Goal: Information Seeking & Learning: Learn about a topic

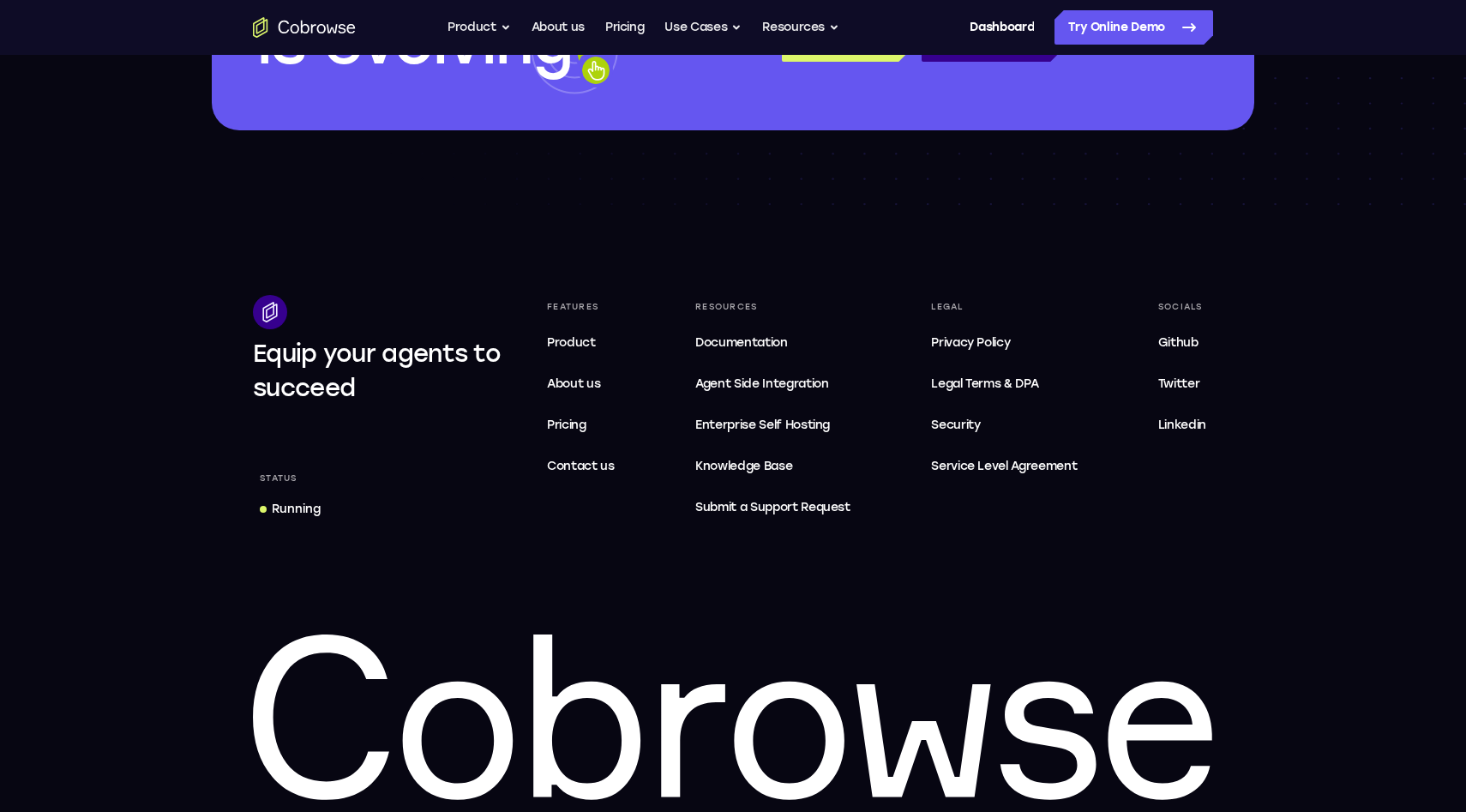
scroll to position [5146, 0]
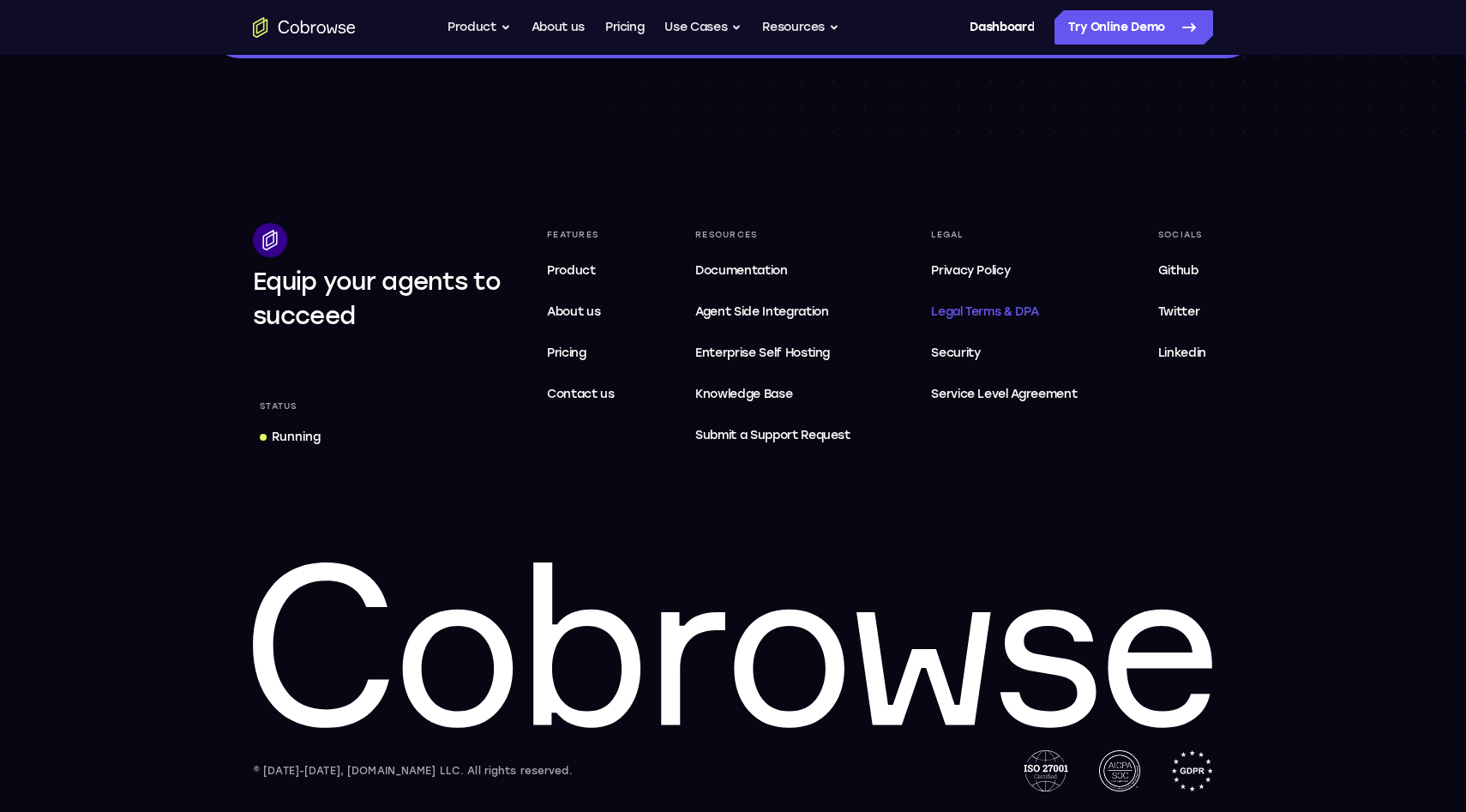
click at [971, 320] on link "Legal Terms & DPA" at bounding box center [1003, 311] width 159 height 34
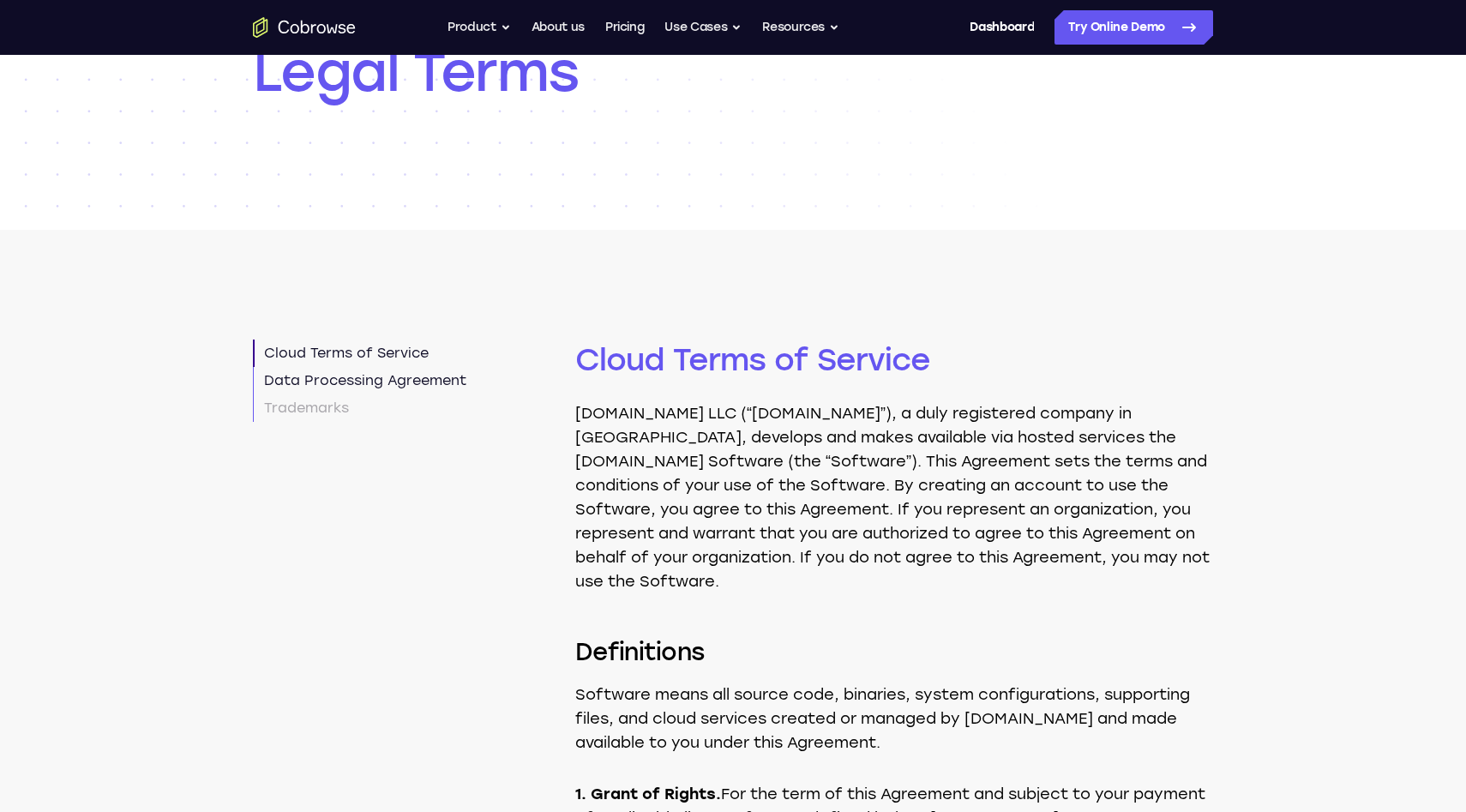
click at [411, 378] on link "Data Processing Agreement" at bounding box center [359, 379] width 214 height 27
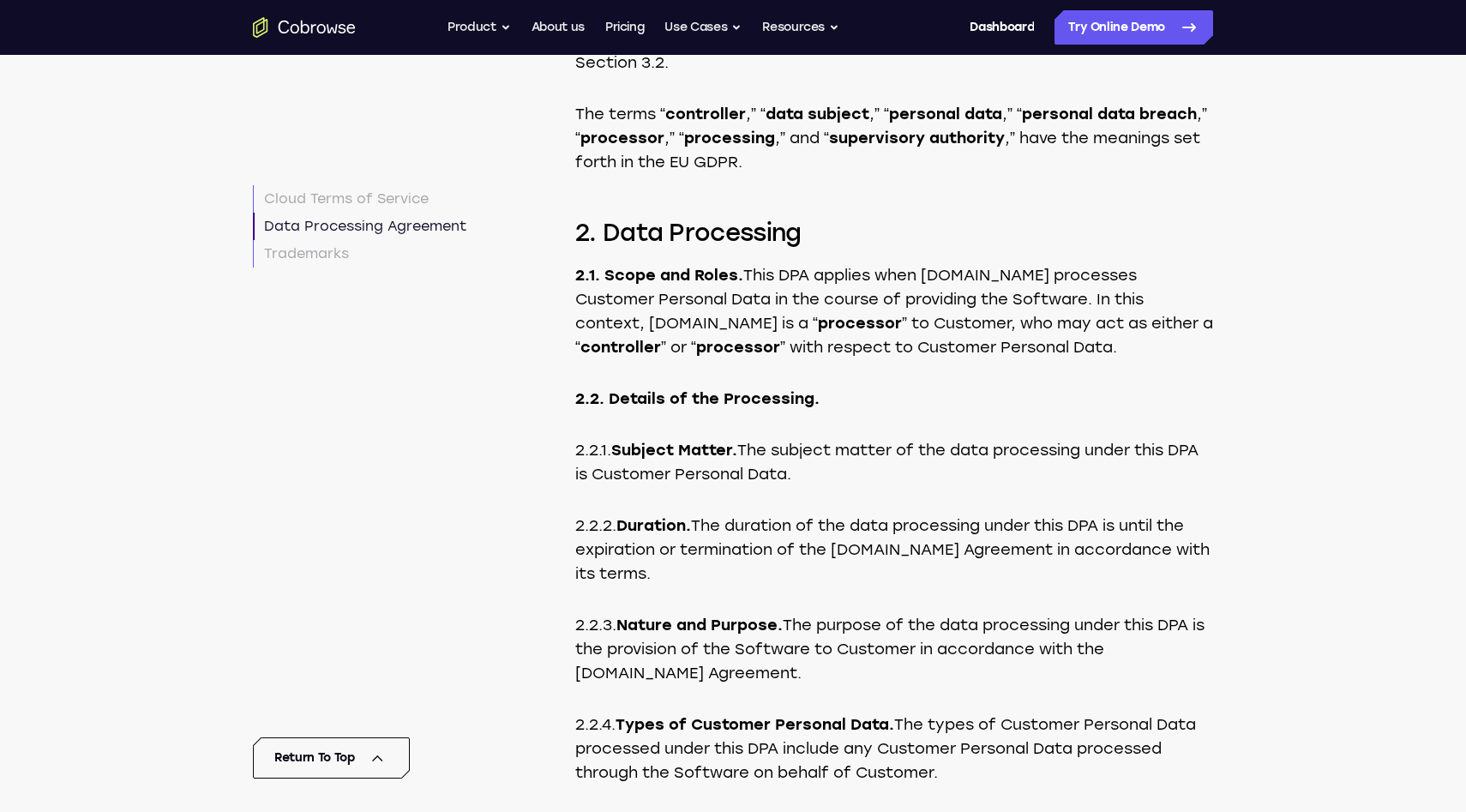
scroll to position [6483, 0]
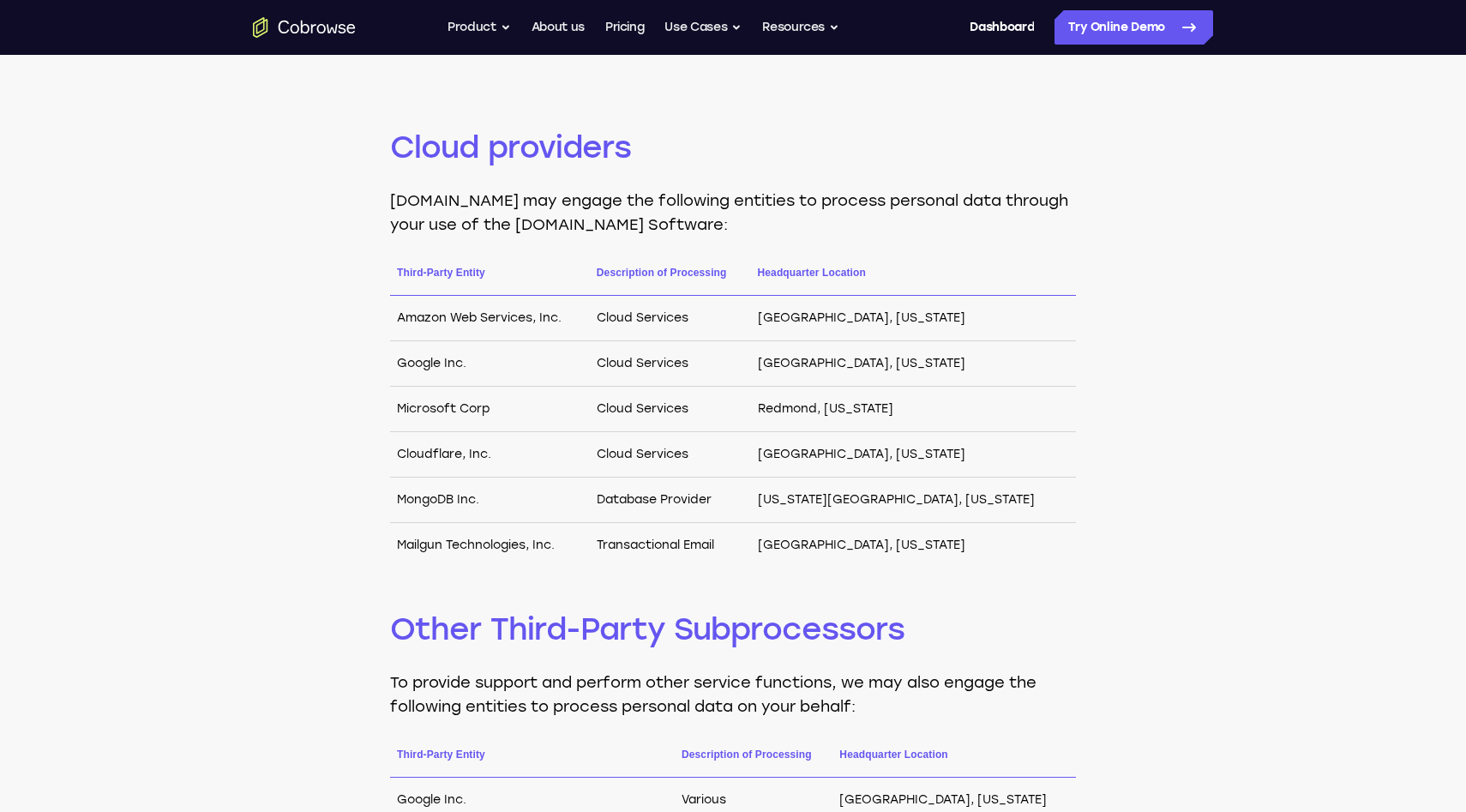
scroll to position [299, 0]
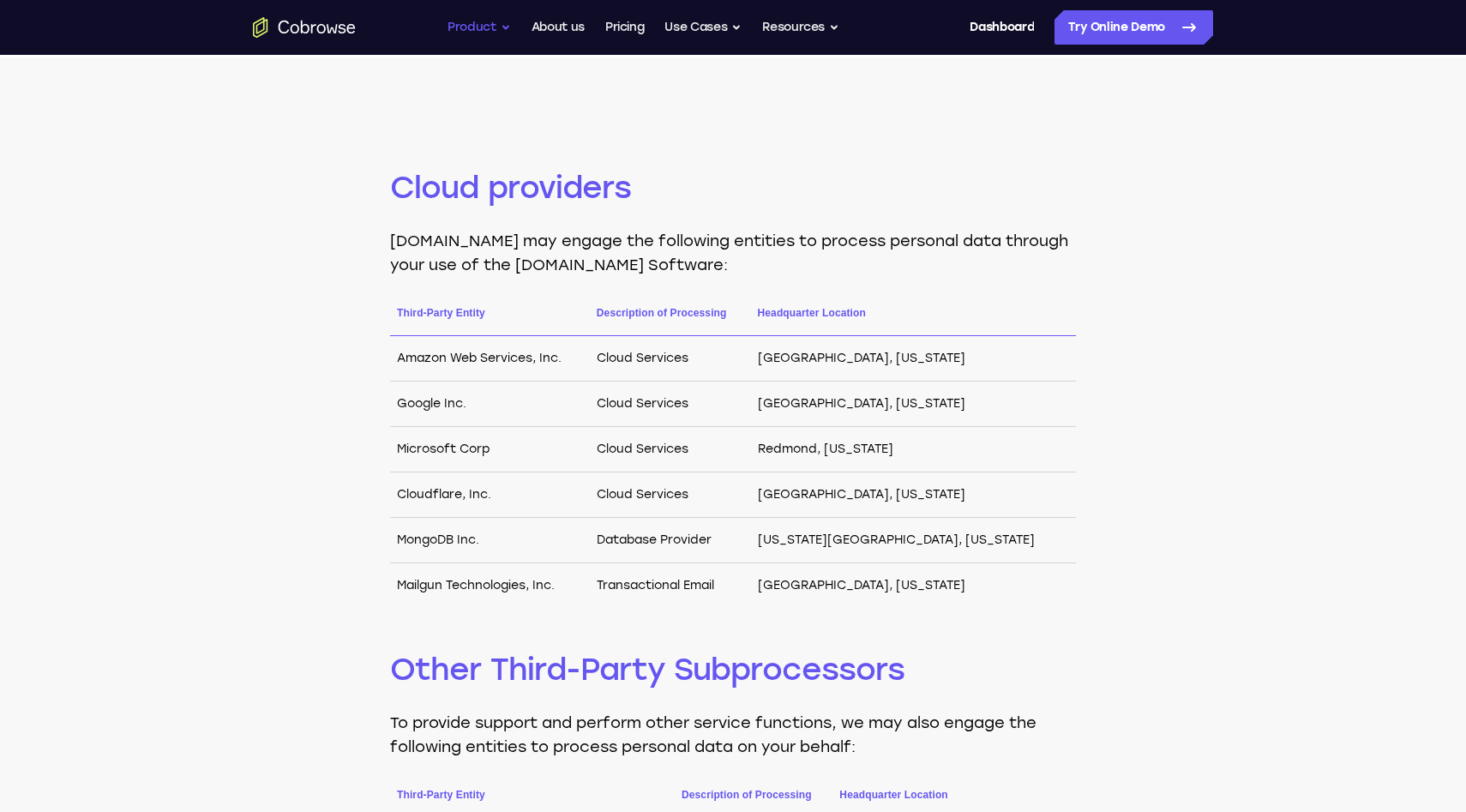
click at [495, 31] on button "Product" at bounding box center [479, 27] width 63 height 34
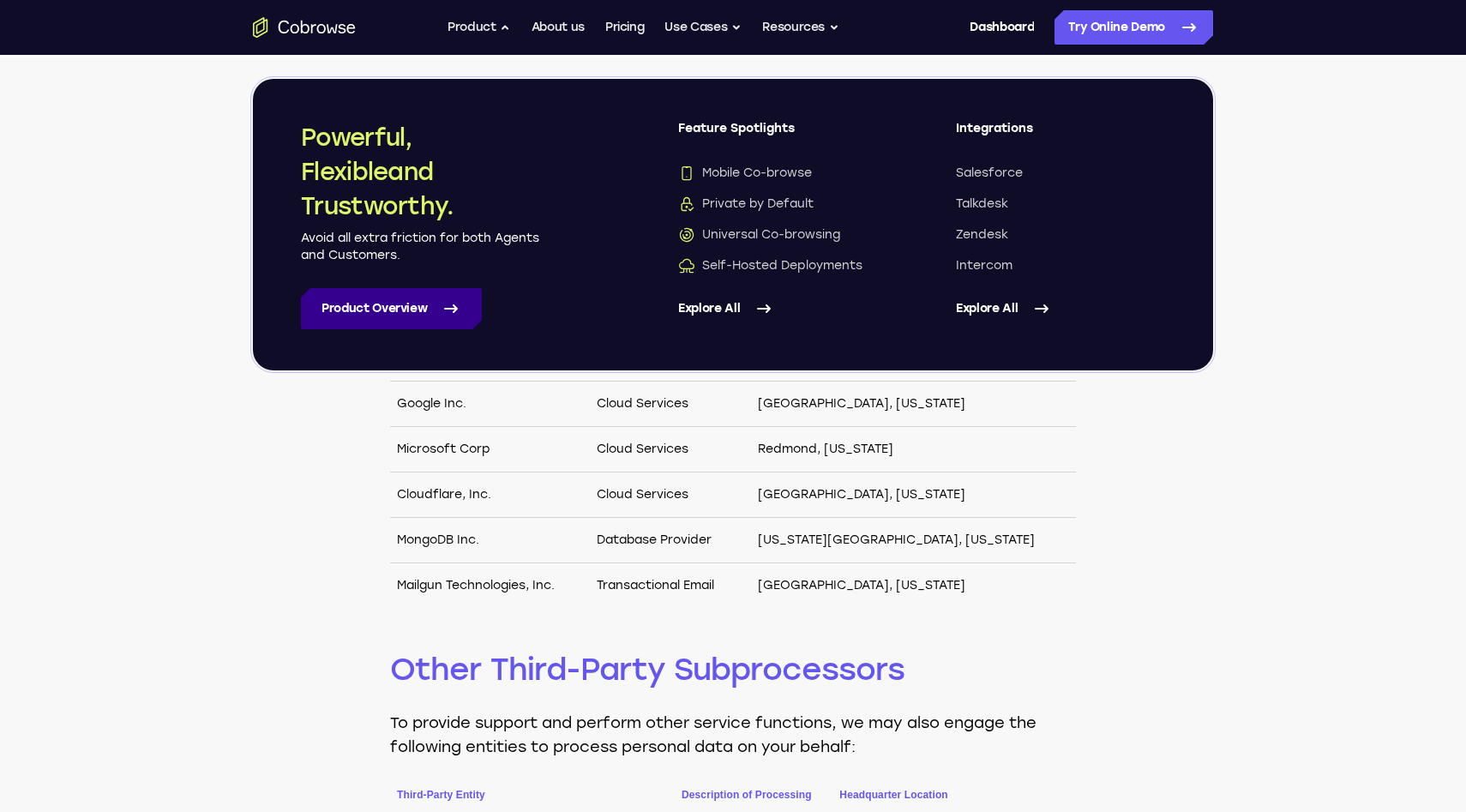
click at [438, 312] on link "Product Overview" at bounding box center [392, 309] width 181 height 41
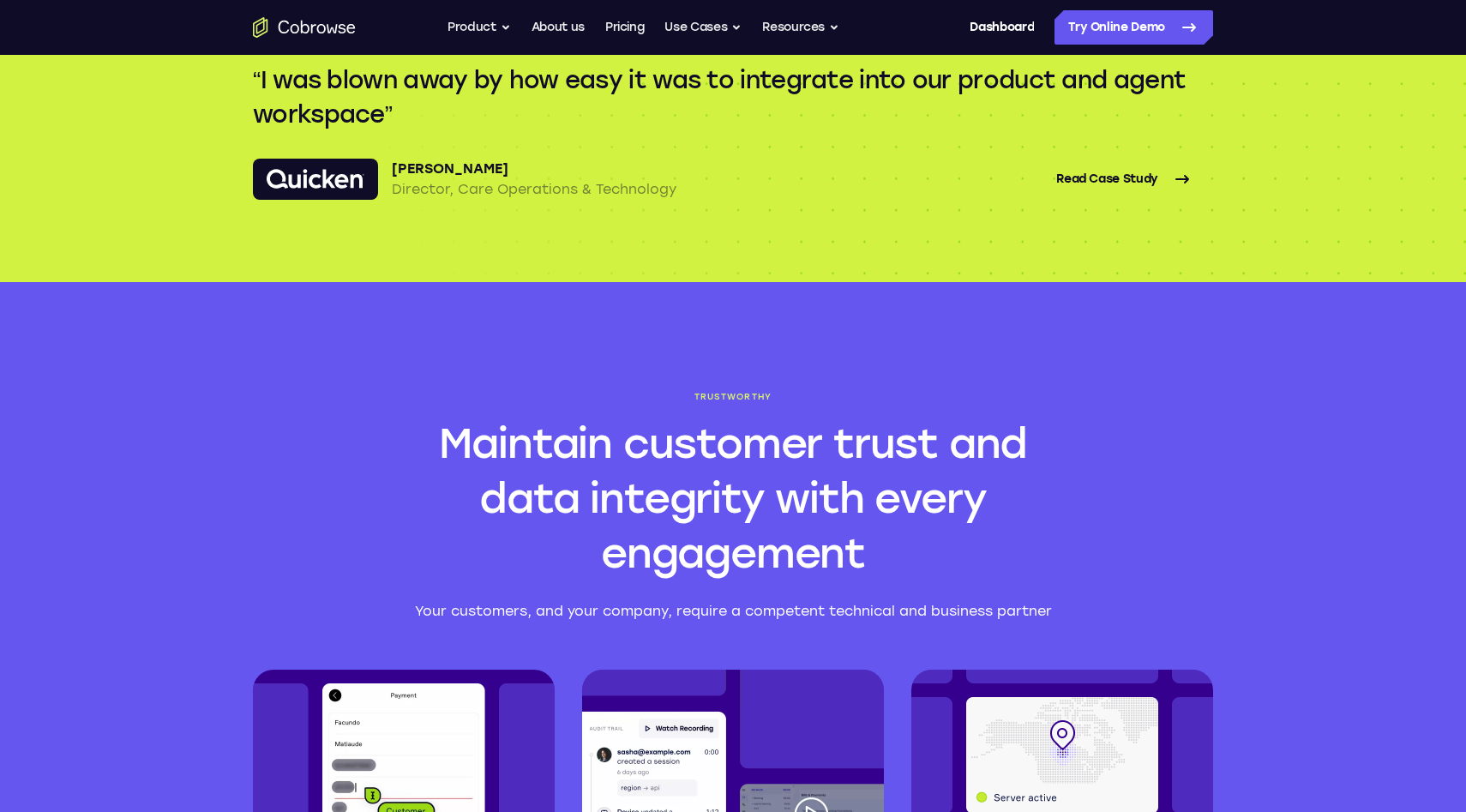
scroll to position [3870, 0]
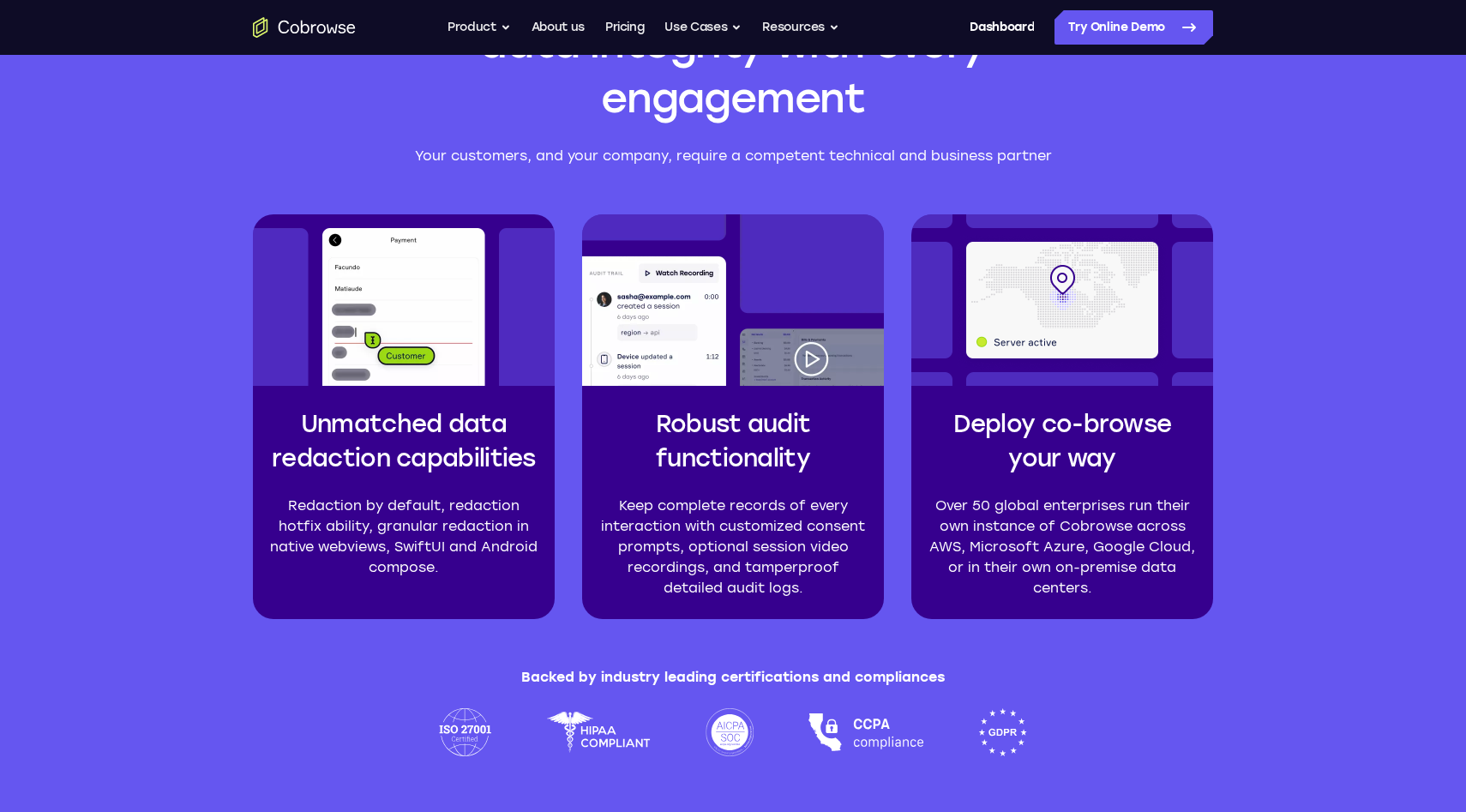
click at [1103, 560] on p "Over 50 global enterprises run their own instance of Cobrowse across AWS, Micro…" at bounding box center [1062, 546] width 274 height 103
click at [1027, 341] on img at bounding box center [1062, 300] width 302 height 172
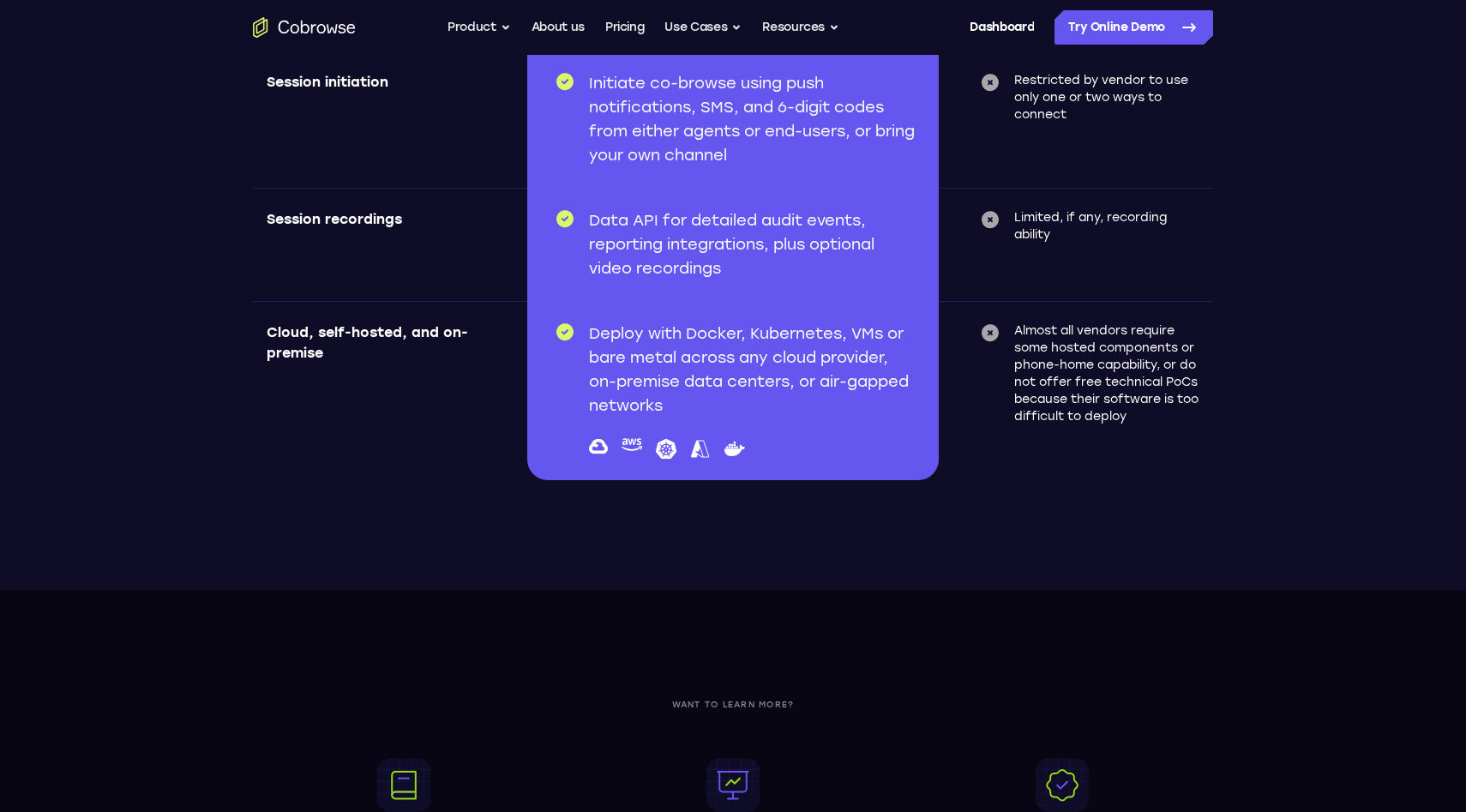
scroll to position [5857, 0]
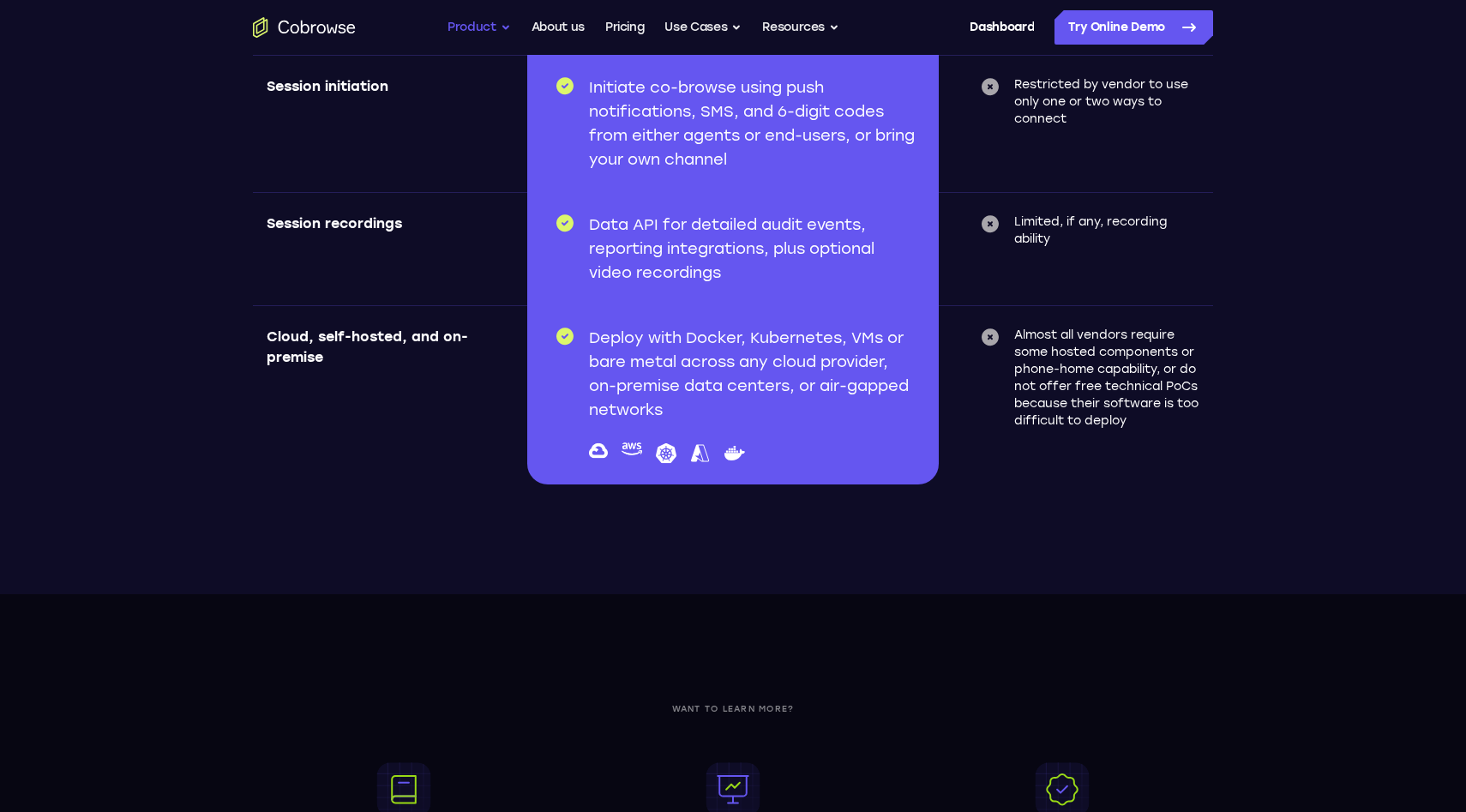
click at [492, 17] on button "Product" at bounding box center [479, 27] width 63 height 34
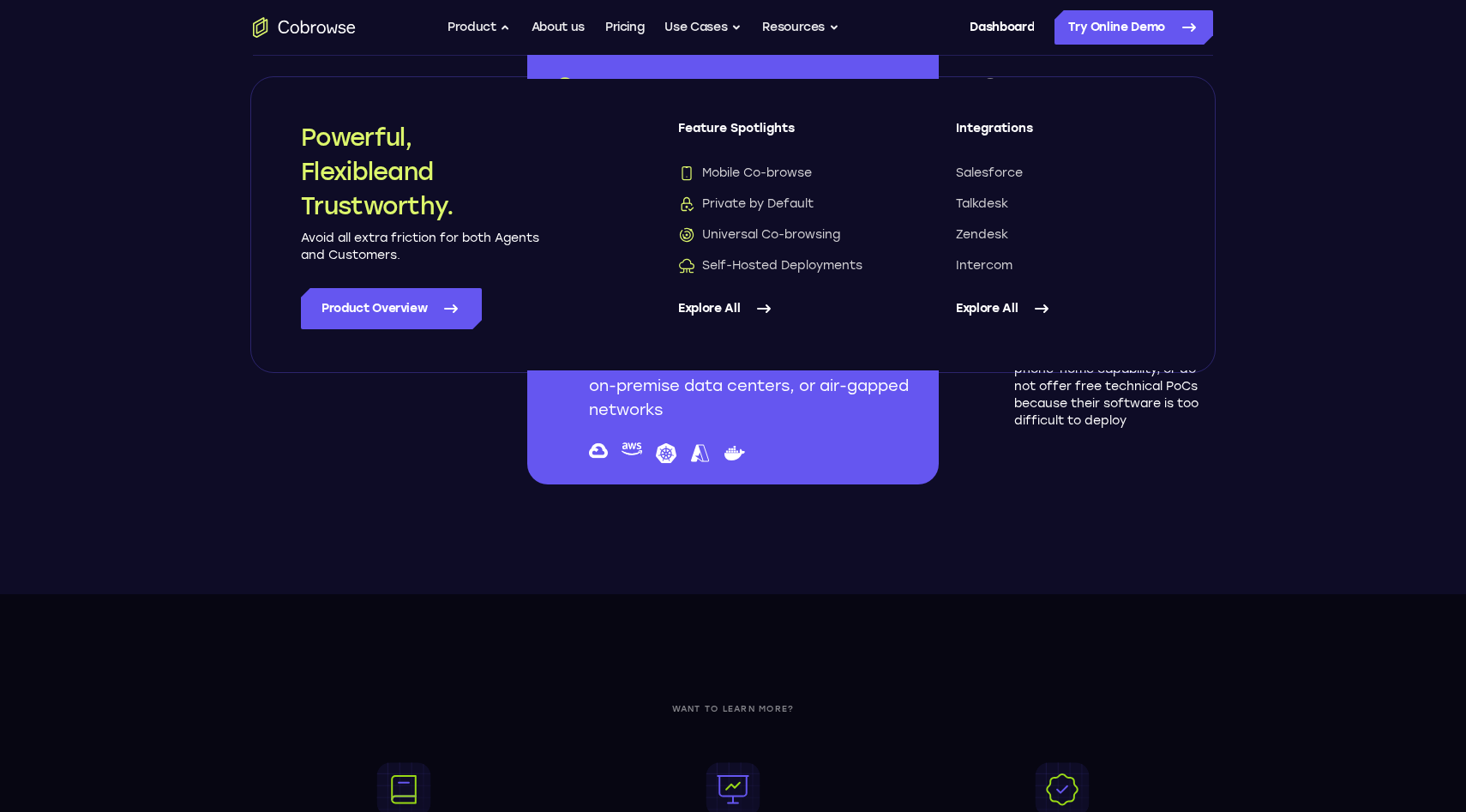
click at [722, 309] on link "Explore All" at bounding box center [782, 309] width 209 height 41
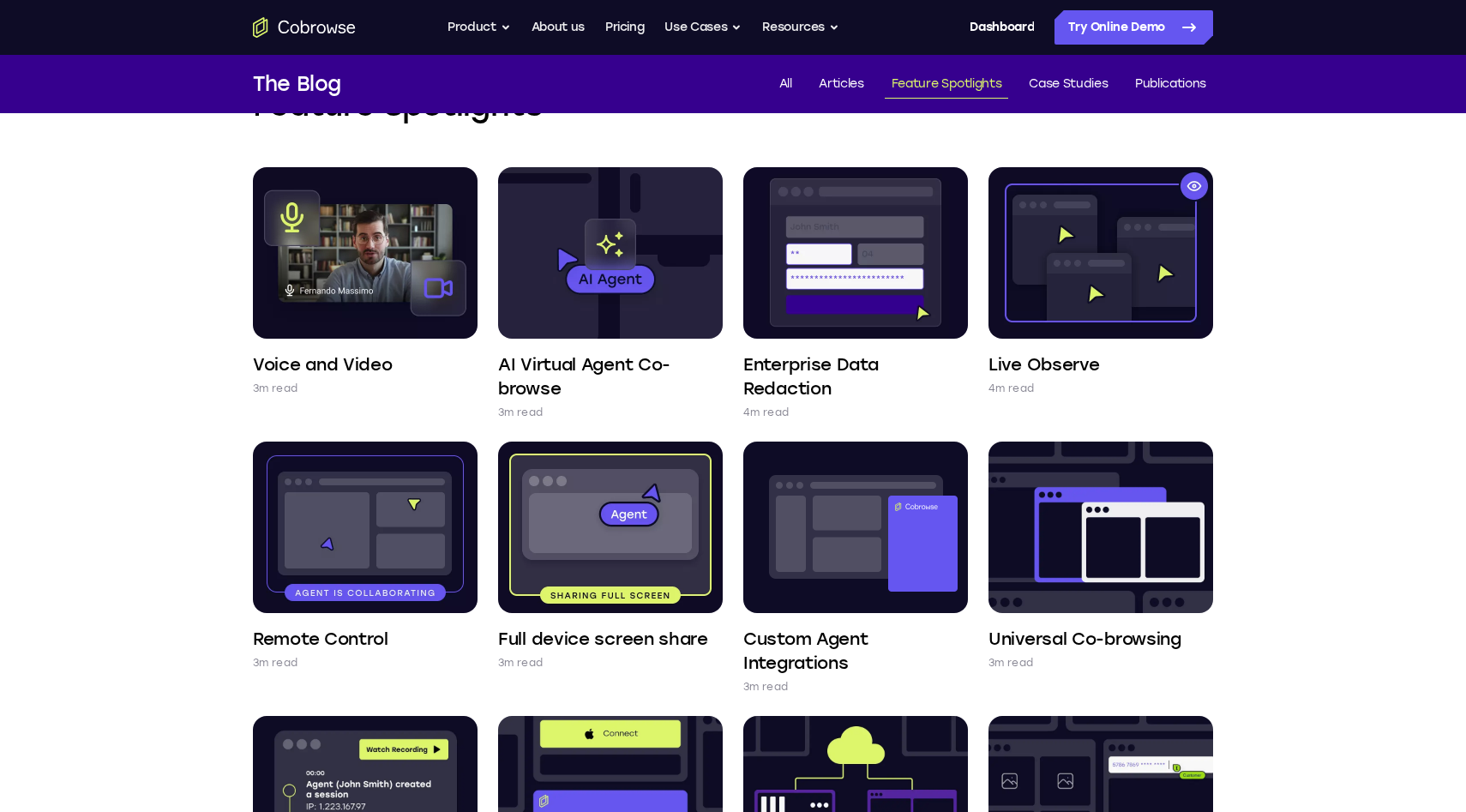
scroll to position [80, 0]
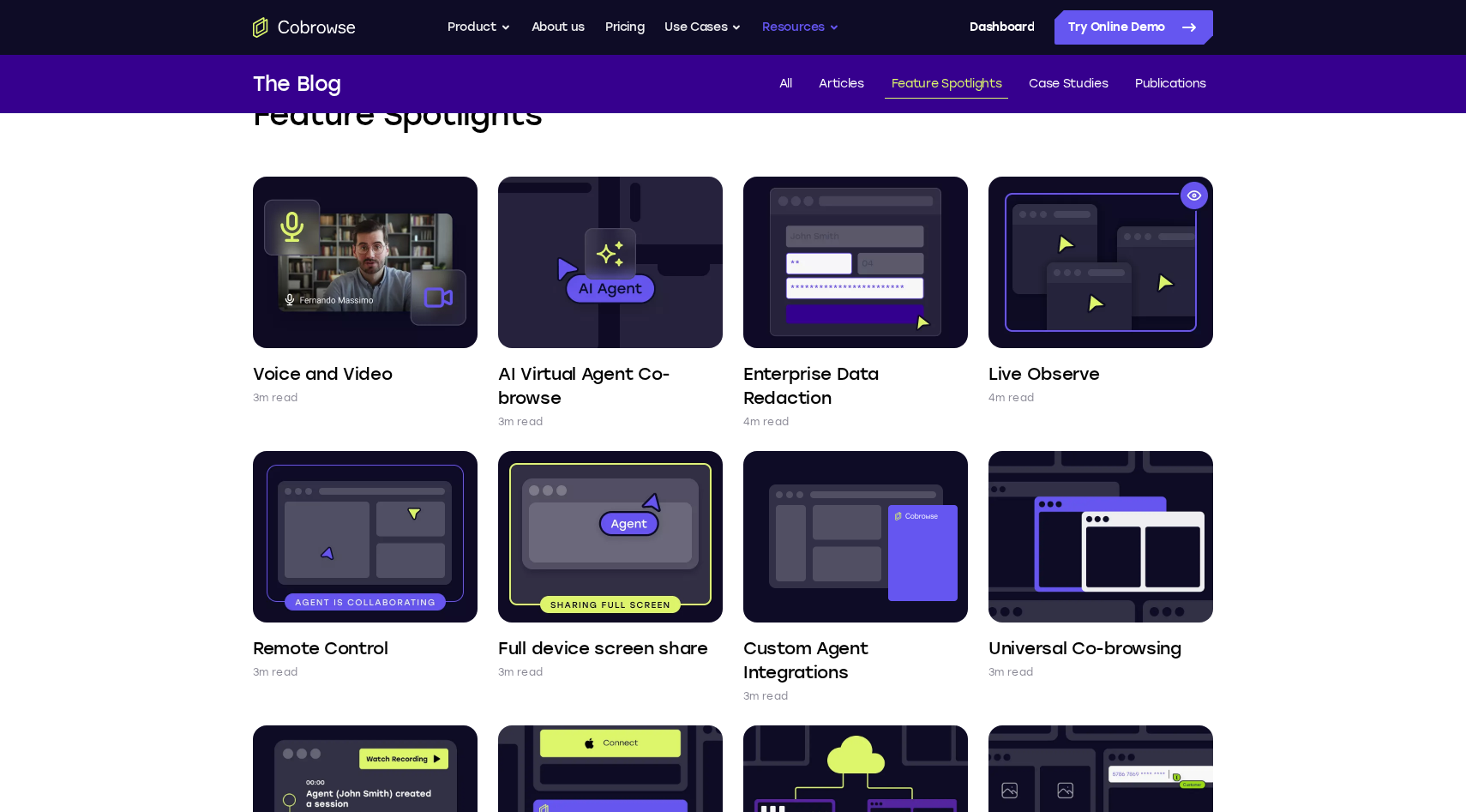
click at [797, 21] on button "Resources" at bounding box center [800, 27] width 77 height 34
